Goal: Task Accomplishment & Management: Use online tool/utility

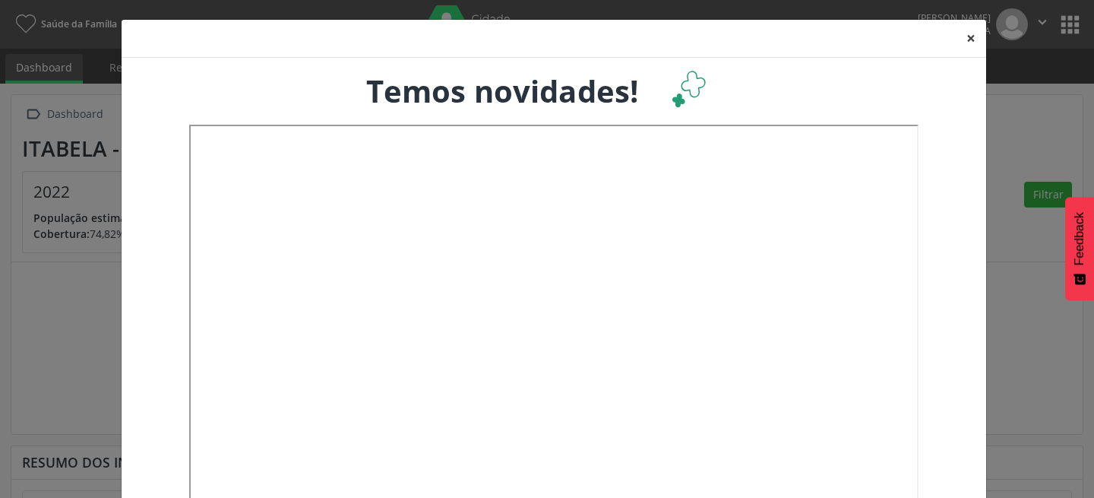
click at [963, 37] on button "×" at bounding box center [971, 38] width 30 height 37
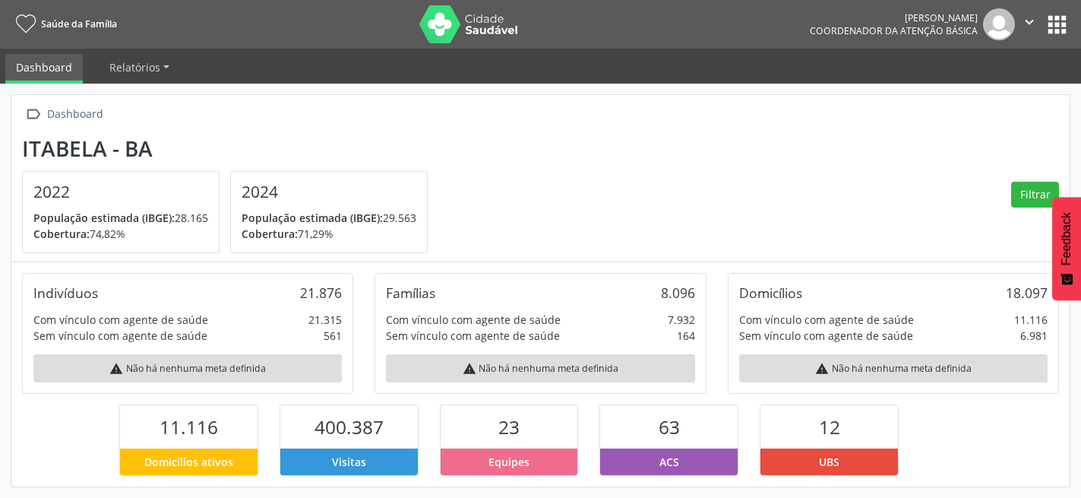
click at [1052, 24] on button "apps" at bounding box center [1057, 24] width 27 height 27
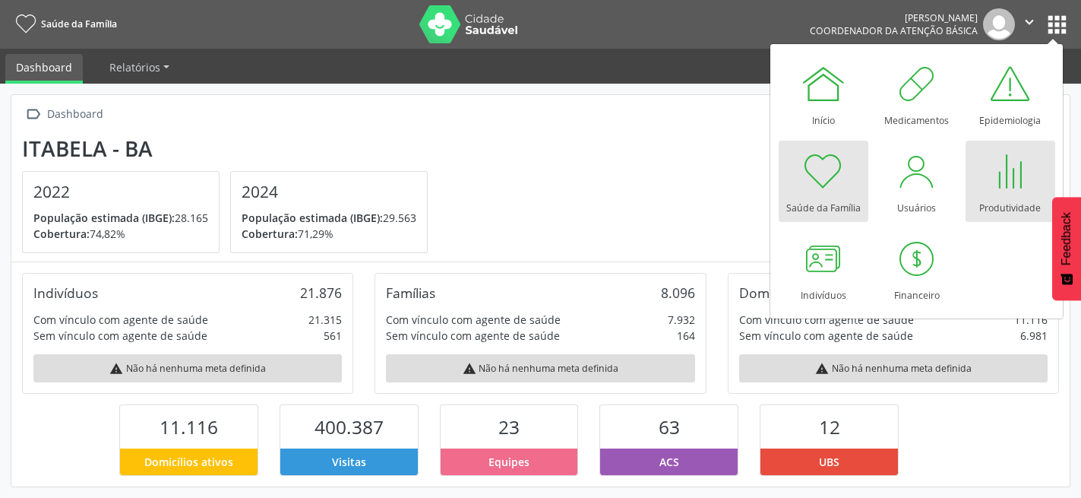
click at [1005, 179] on div at bounding box center [1011, 171] width 46 height 46
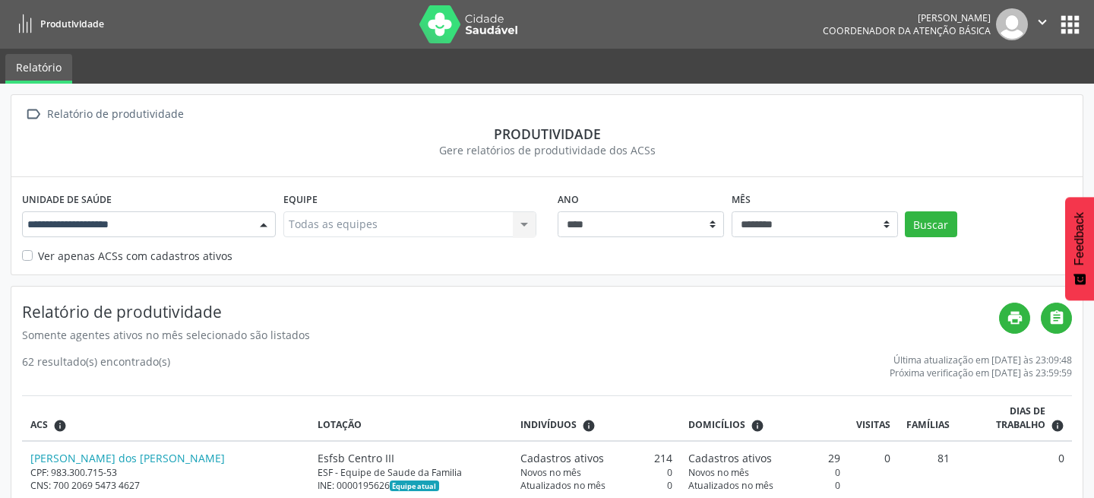
click at [258, 223] on div at bounding box center [263, 225] width 23 height 26
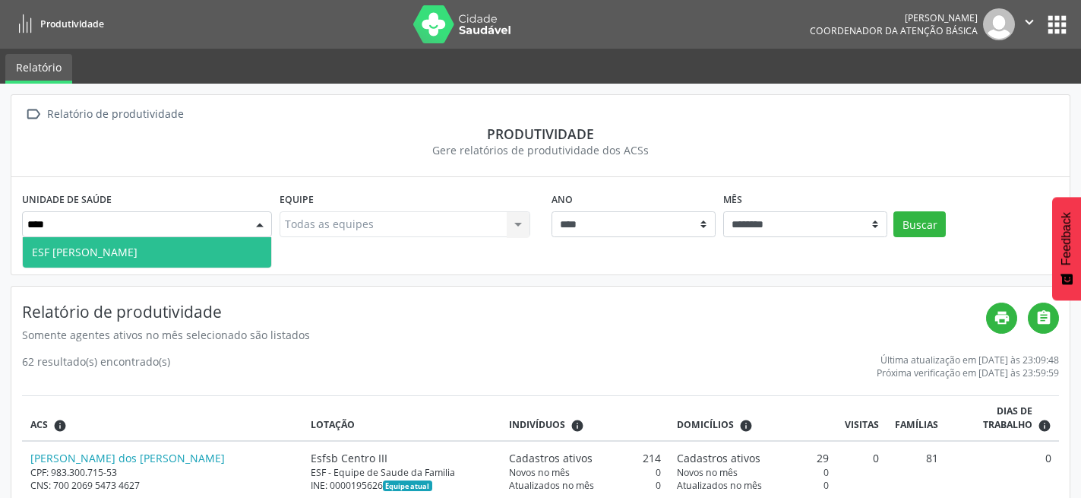
type input "*****"
click at [150, 242] on span "ESF [PERSON_NAME]" at bounding box center [147, 252] width 248 height 30
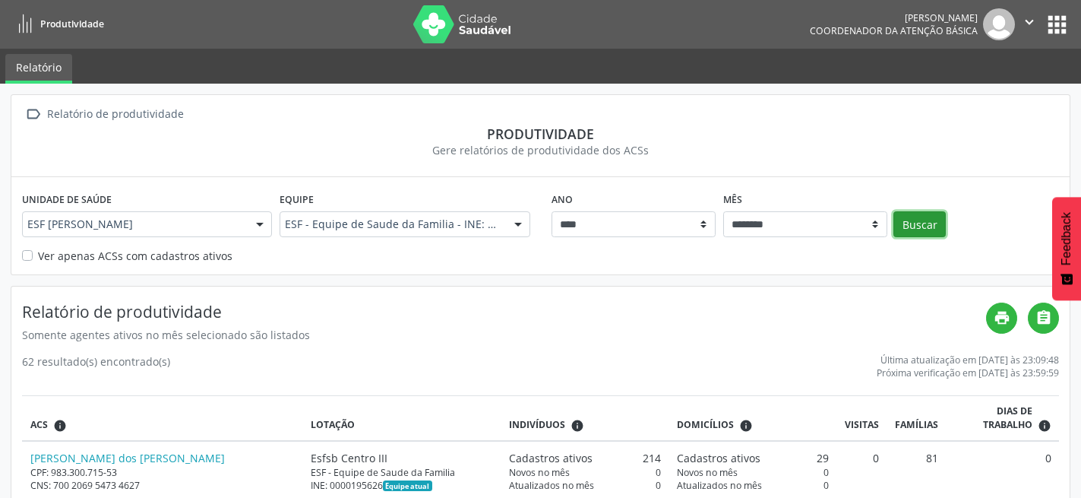
click at [921, 225] on button "Buscar" at bounding box center [919, 224] width 52 height 26
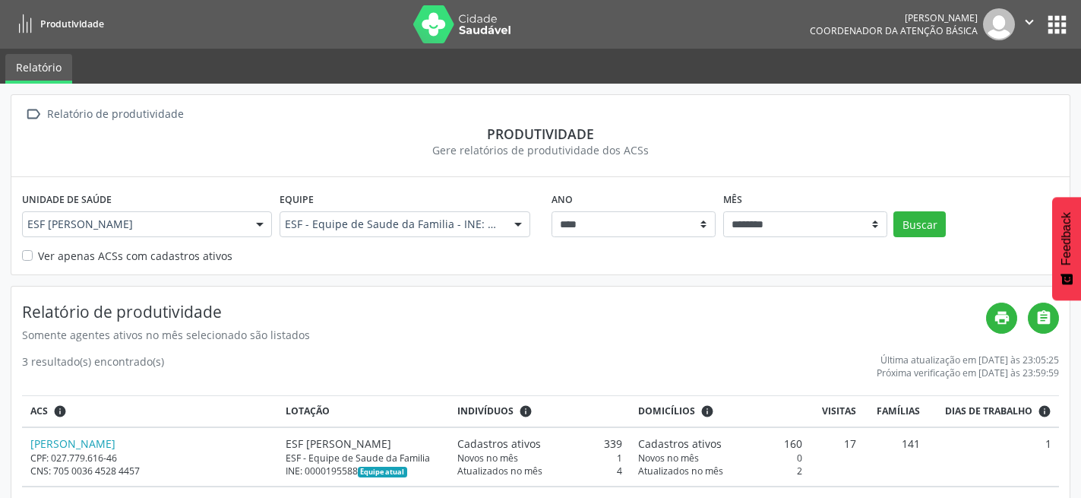
click at [1057, 31] on button "apps" at bounding box center [1057, 24] width 27 height 27
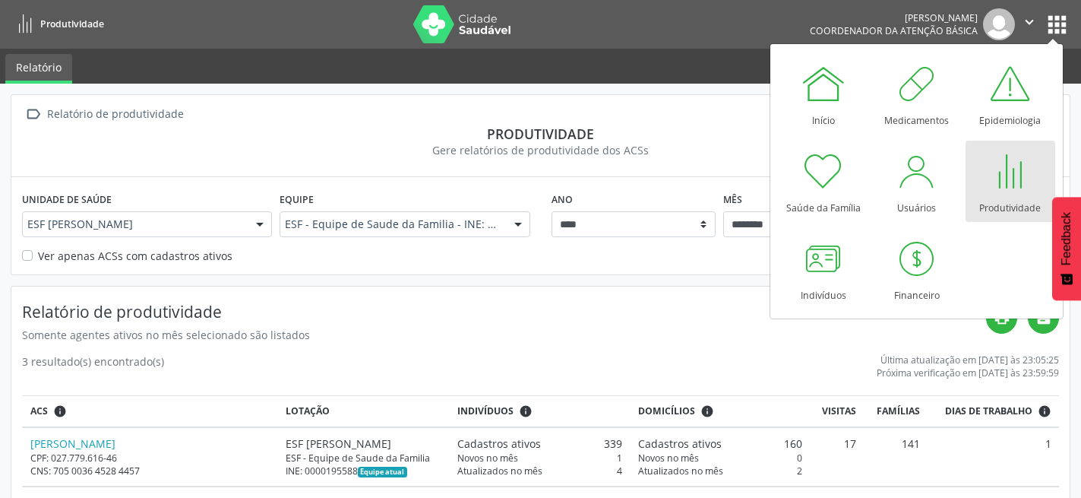
click at [1003, 173] on div at bounding box center [1011, 171] width 46 height 46
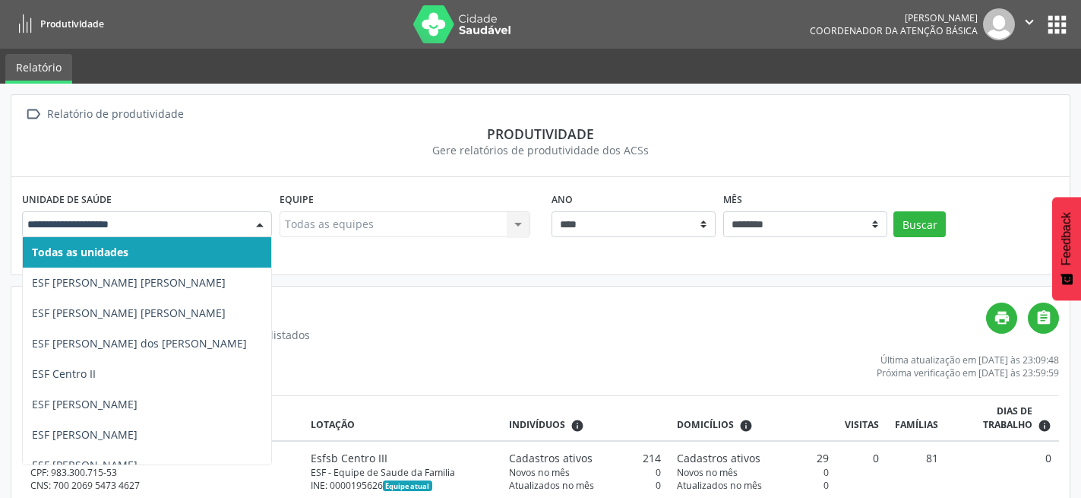
click at [264, 228] on div at bounding box center [259, 225] width 23 height 26
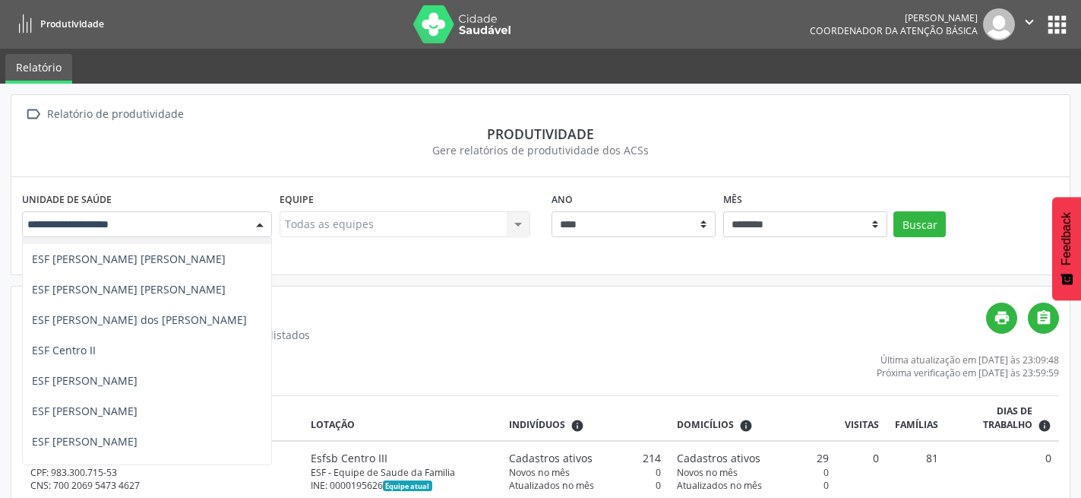
scroll to position [16, 0]
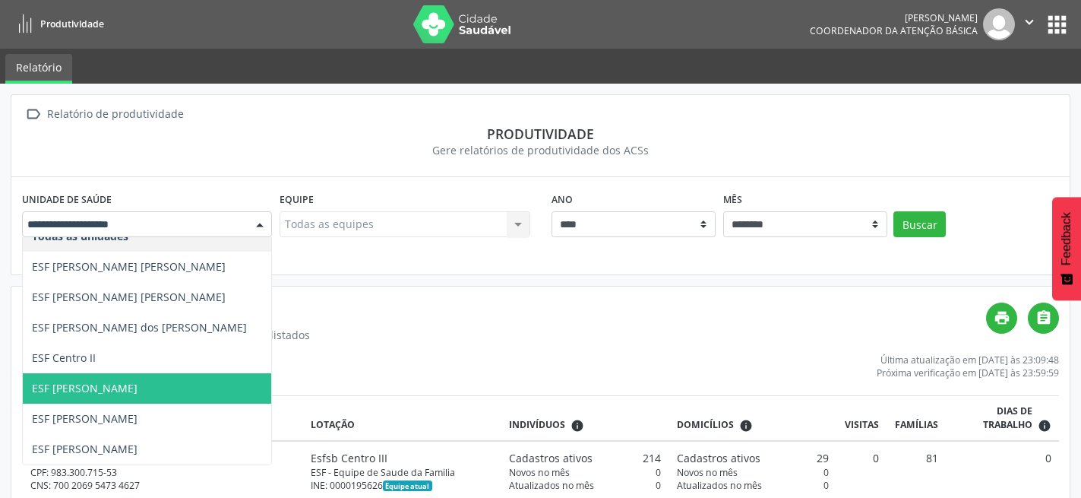
click at [150, 384] on span "ESF [PERSON_NAME]" at bounding box center [147, 388] width 248 height 30
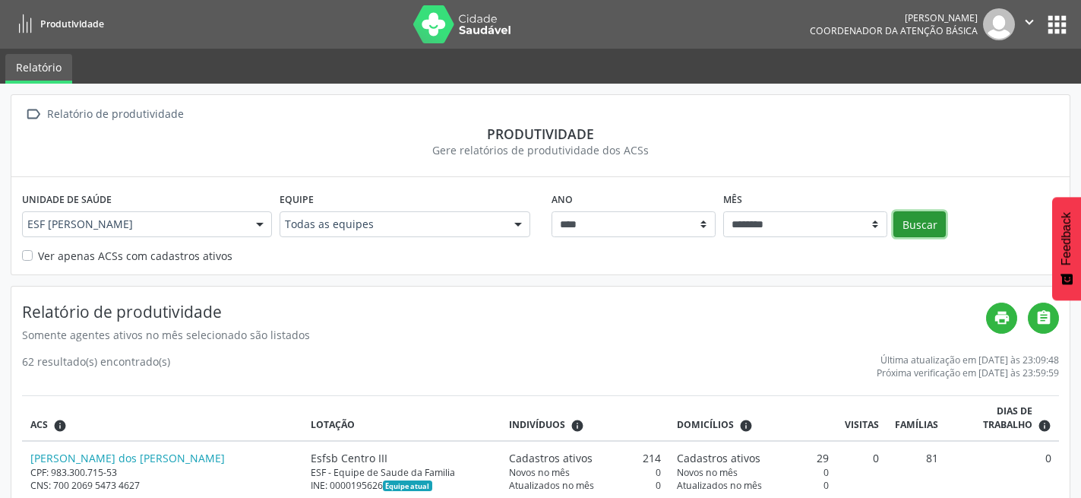
click at [928, 226] on button "Buscar" at bounding box center [919, 224] width 52 height 26
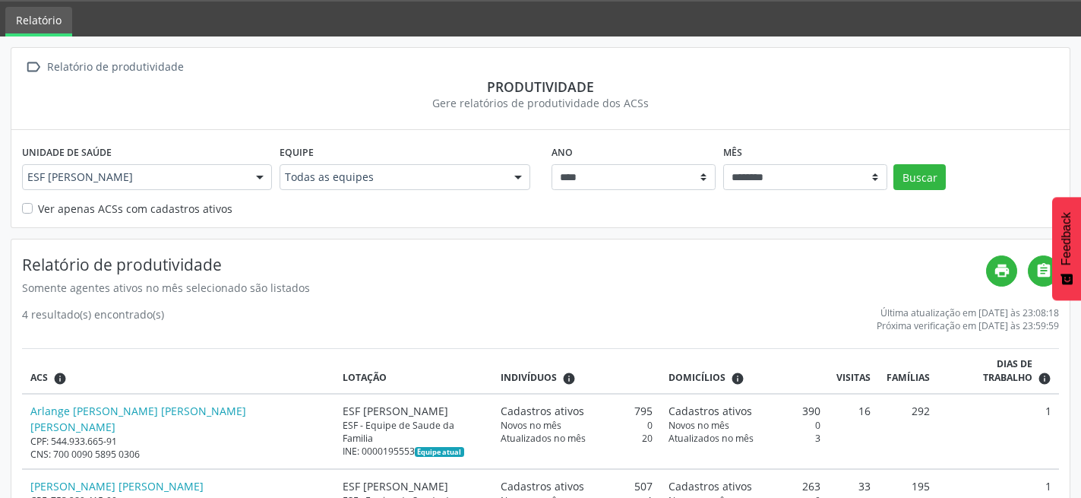
scroll to position [0, 0]
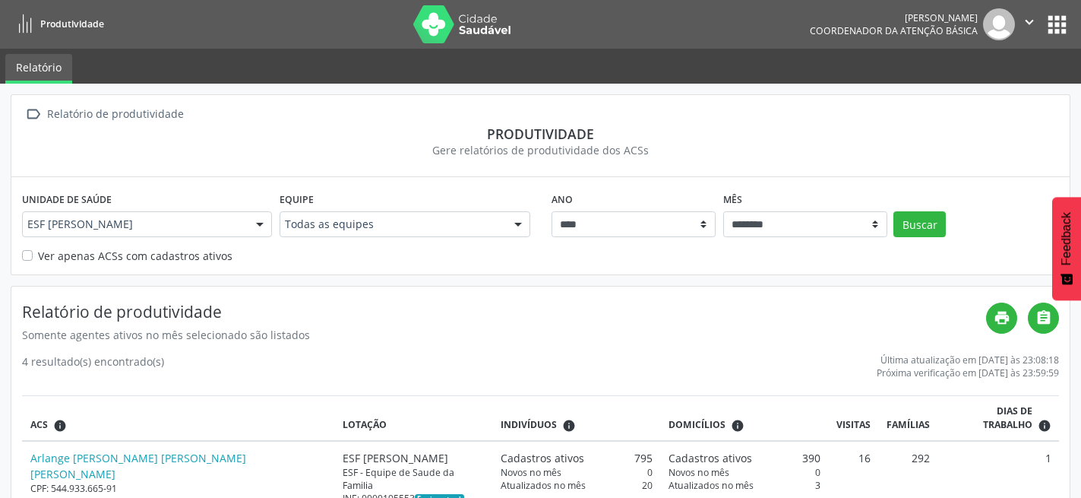
click at [262, 226] on div at bounding box center [259, 225] width 23 height 26
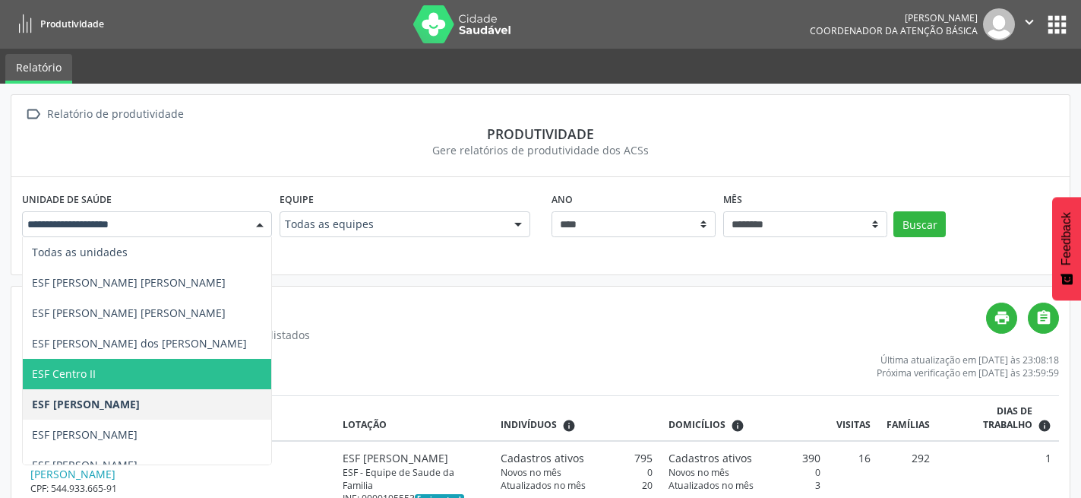
scroll to position [76, 0]
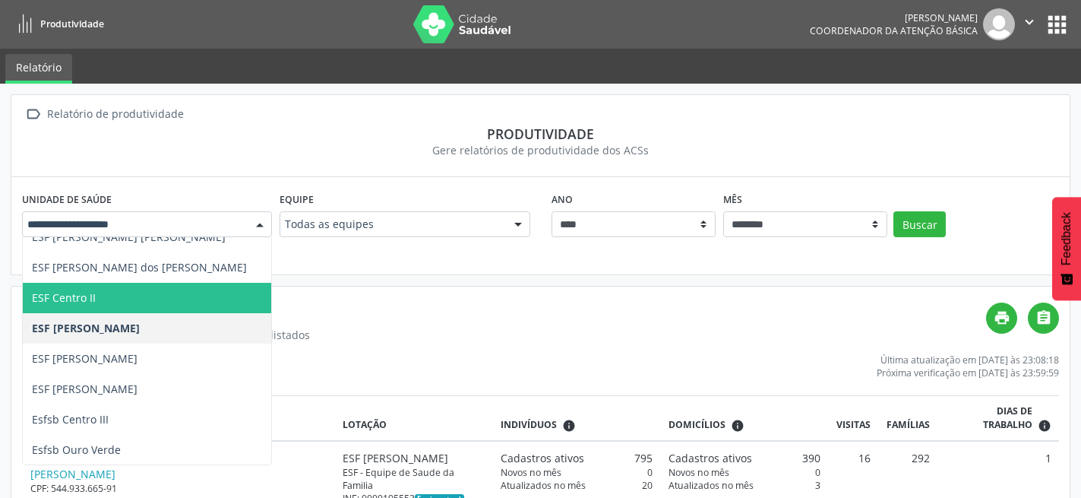
click at [112, 305] on span "ESF Centro II" at bounding box center [147, 298] width 248 height 30
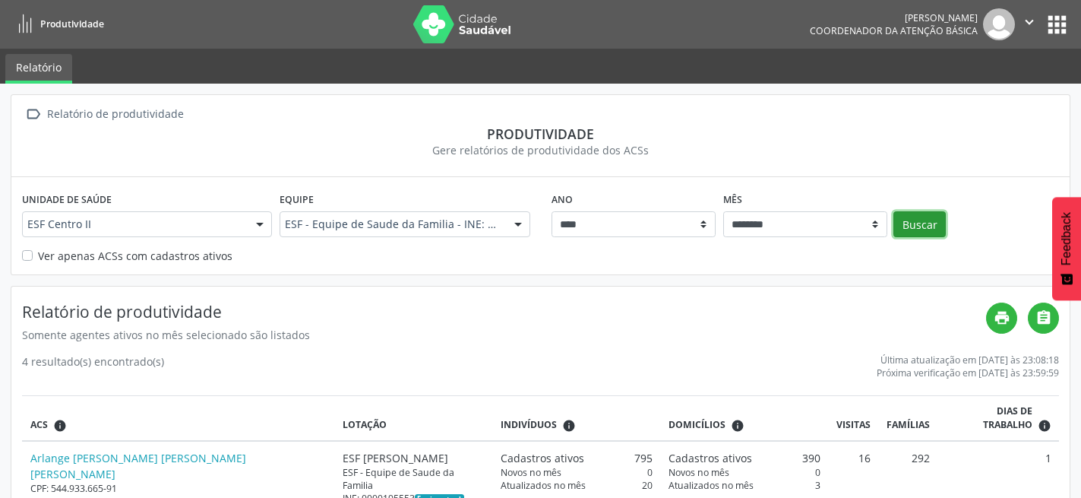
click at [919, 223] on button "Buscar" at bounding box center [919, 224] width 52 height 26
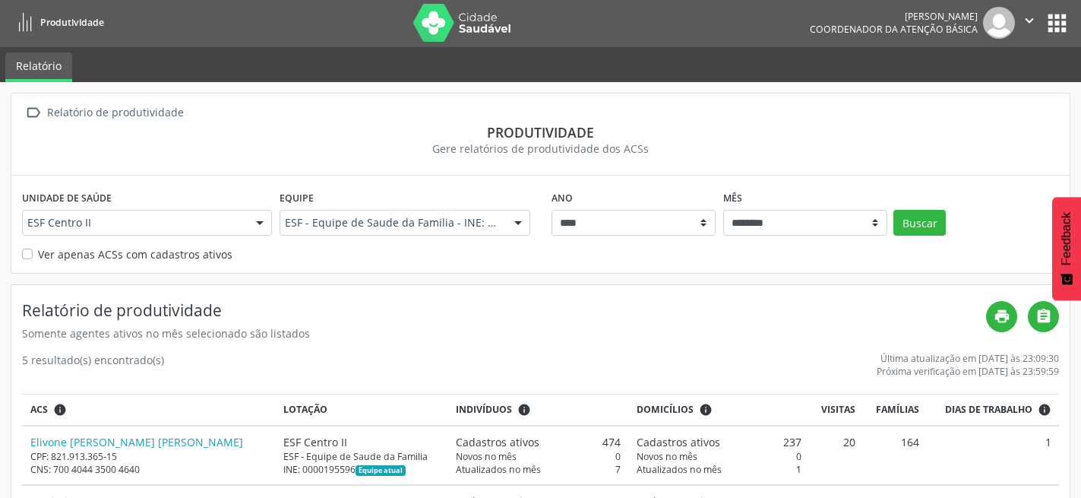
scroll to position [0, 0]
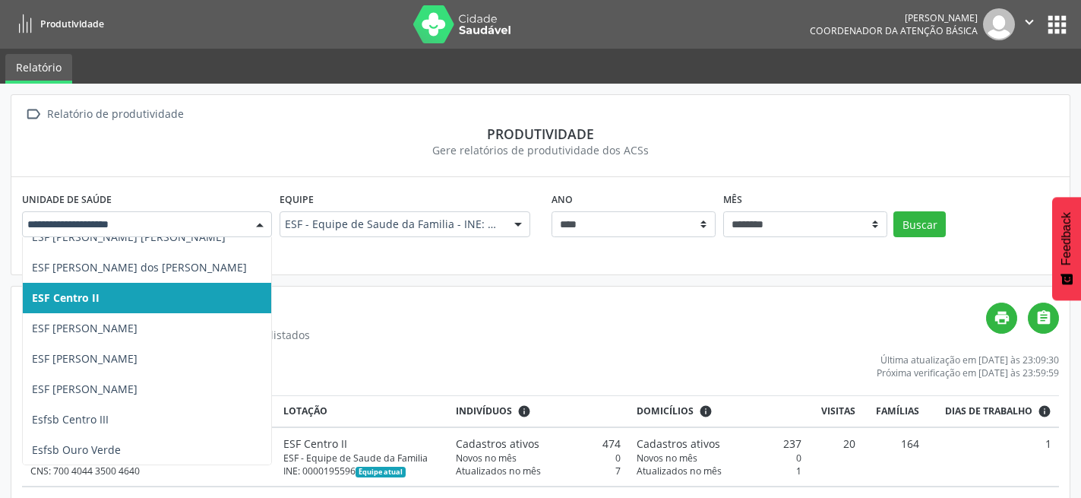
click at [263, 221] on div at bounding box center [259, 225] width 23 height 26
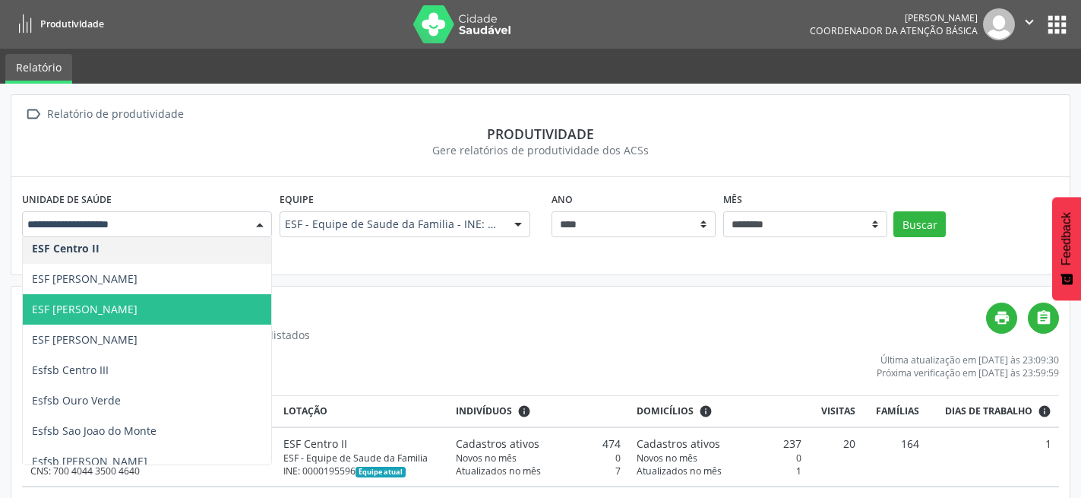
scroll to position [152, 0]
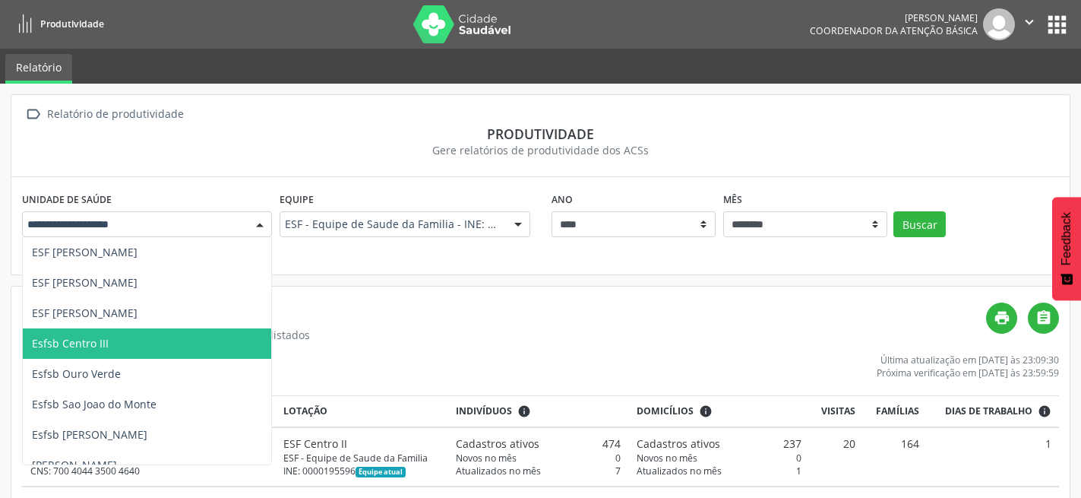
click at [103, 346] on span "Esfsb Centro III" at bounding box center [70, 343] width 77 height 14
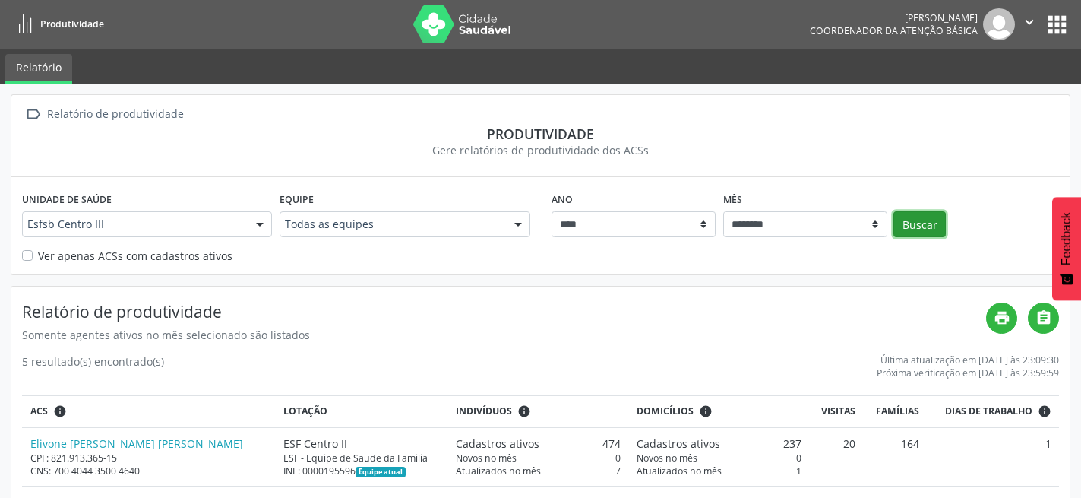
click at [920, 224] on button "Buscar" at bounding box center [919, 224] width 52 height 26
